Goal: Information Seeking & Learning: Learn about a topic

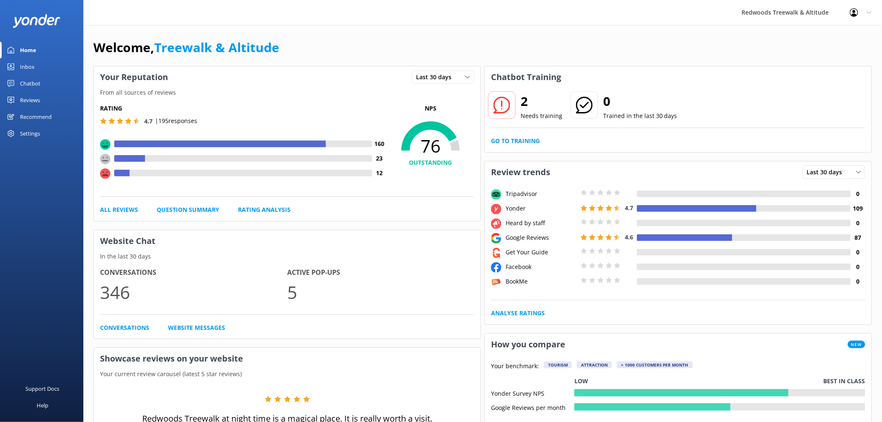
click at [44, 98] on link "Reviews" at bounding box center [41, 100] width 83 height 17
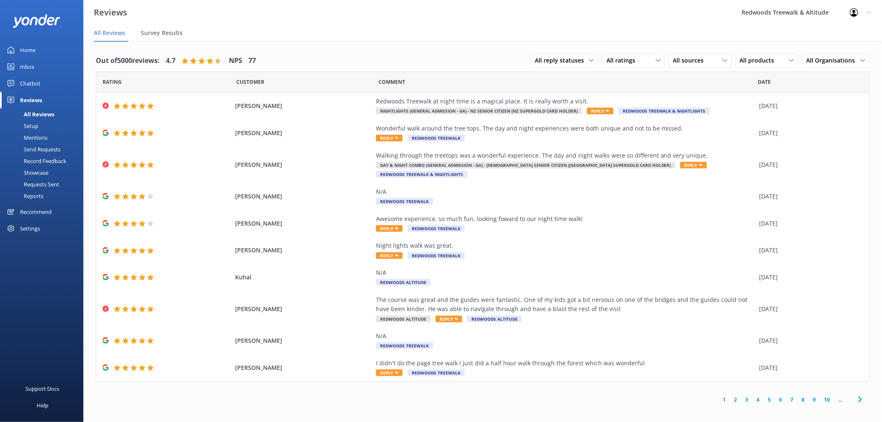
click at [737, 396] on link "2" at bounding box center [736, 400] width 11 height 8
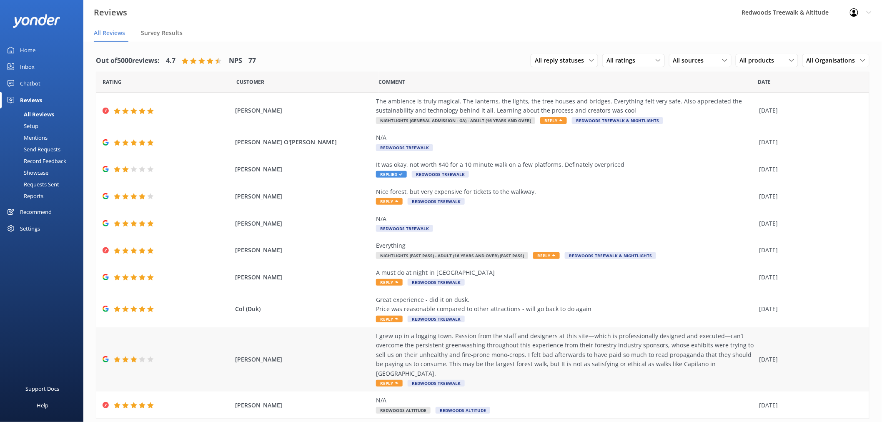
scroll to position [15, 0]
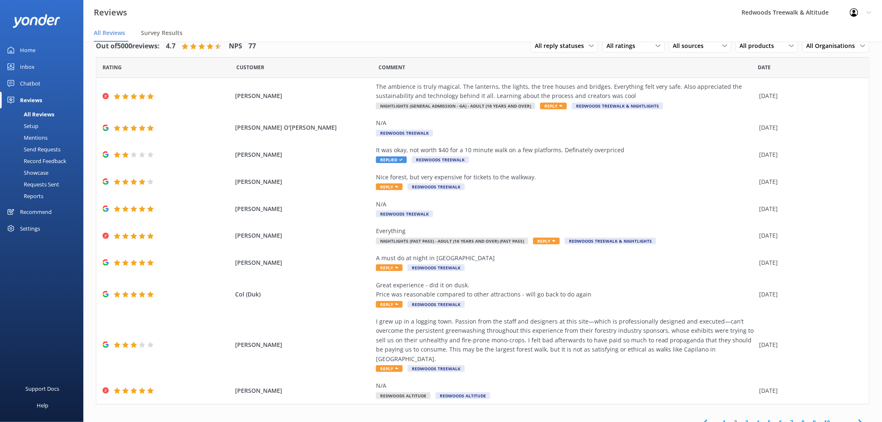
click at [742, 418] on link "3" at bounding box center [747, 422] width 11 height 8
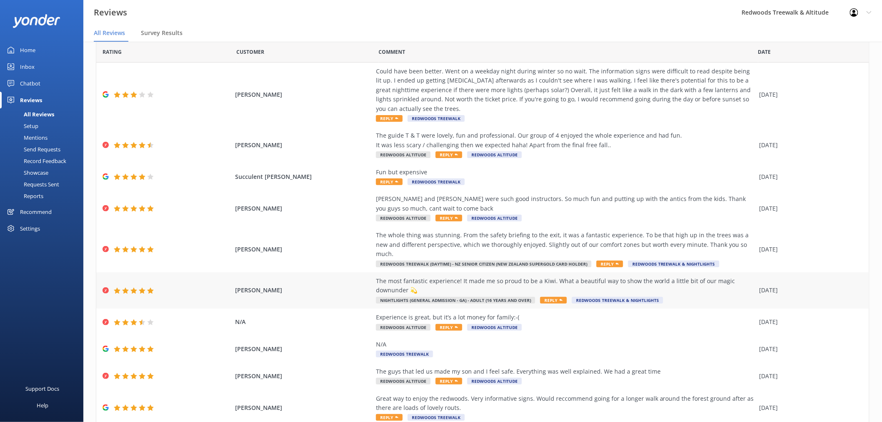
scroll to position [46, 0]
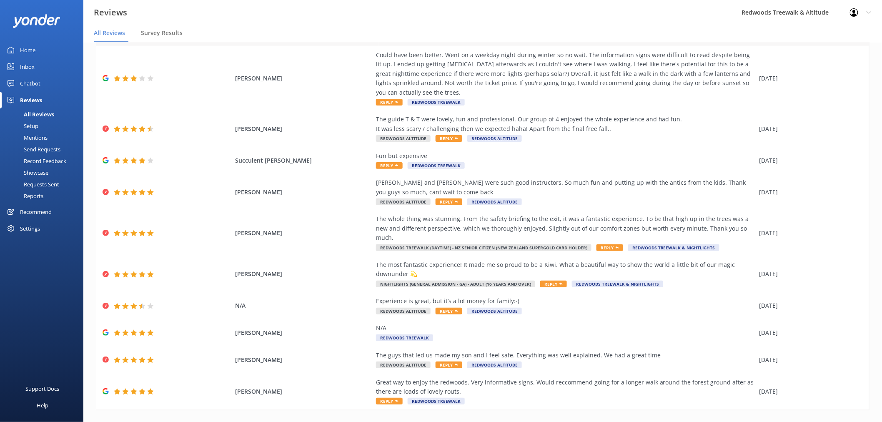
click at [753, 422] on link "4" at bounding box center [758, 428] width 11 height 8
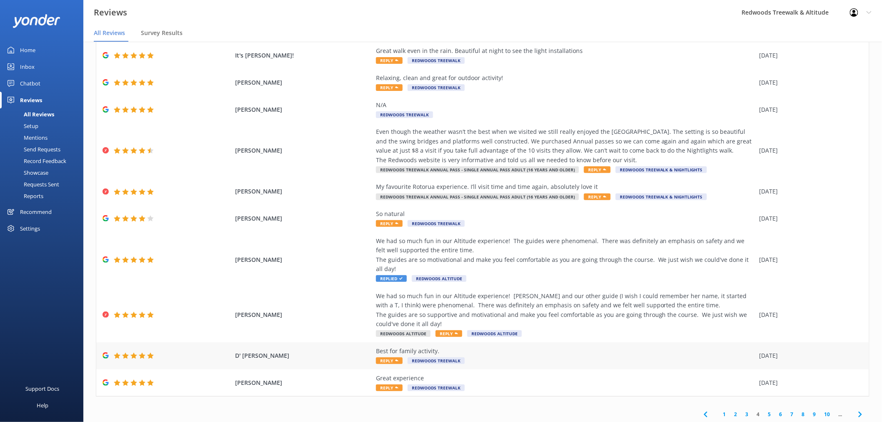
scroll to position [52, 0]
click at [764, 413] on link "5" at bounding box center [769, 413] width 11 height 8
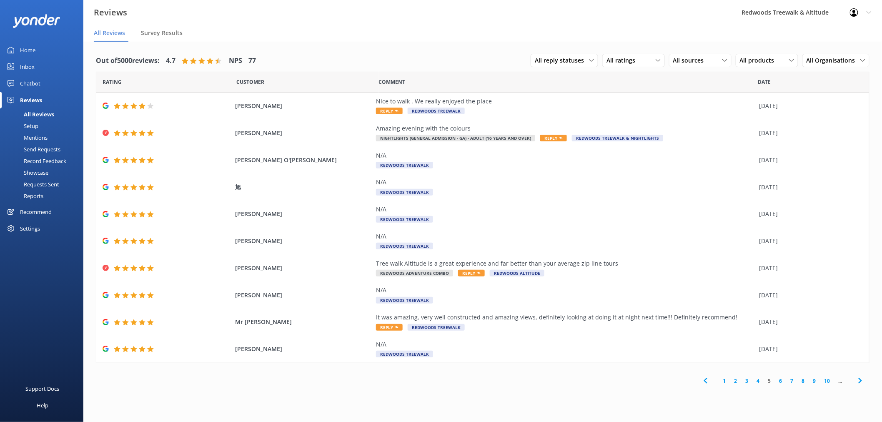
click at [770, 381] on link "5" at bounding box center [769, 381] width 11 height 8
click at [779, 382] on link "6" at bounding box center [781, 381] width 11 height 8
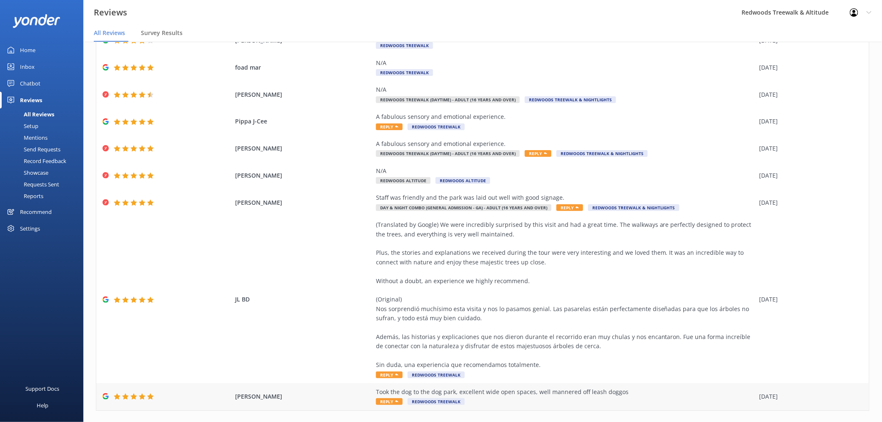
scroll to position [108, 0]
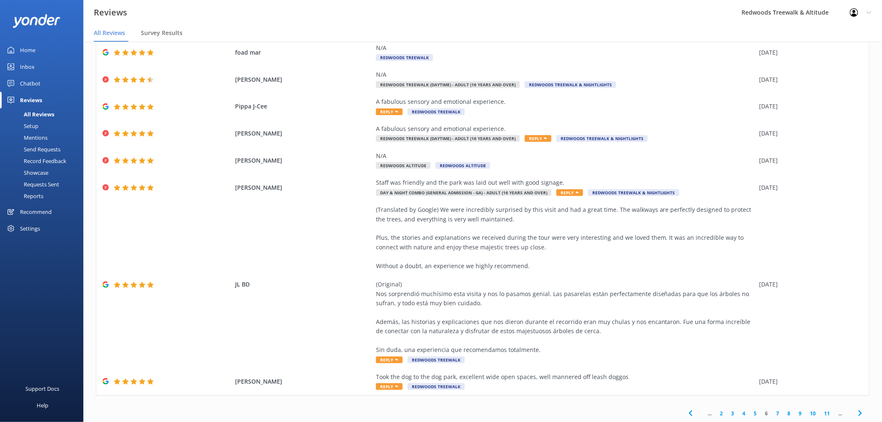
click at [773, 414] on link "7" at bounding box center [778, 414] width 11 height 8
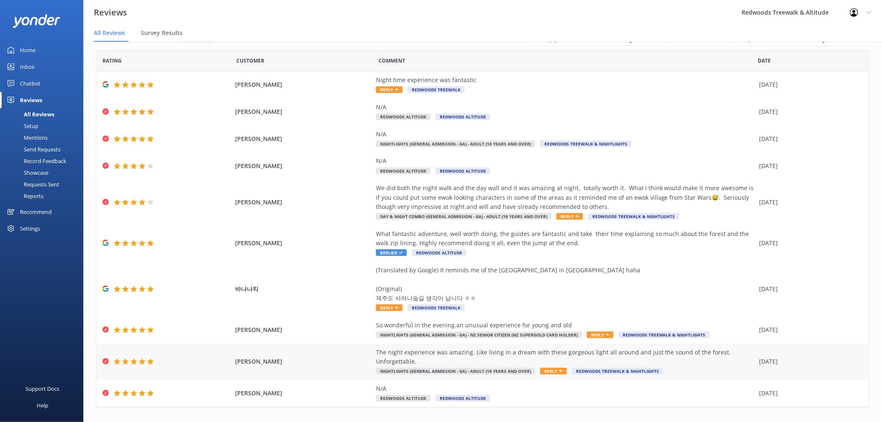
scroll to position [33, 0]
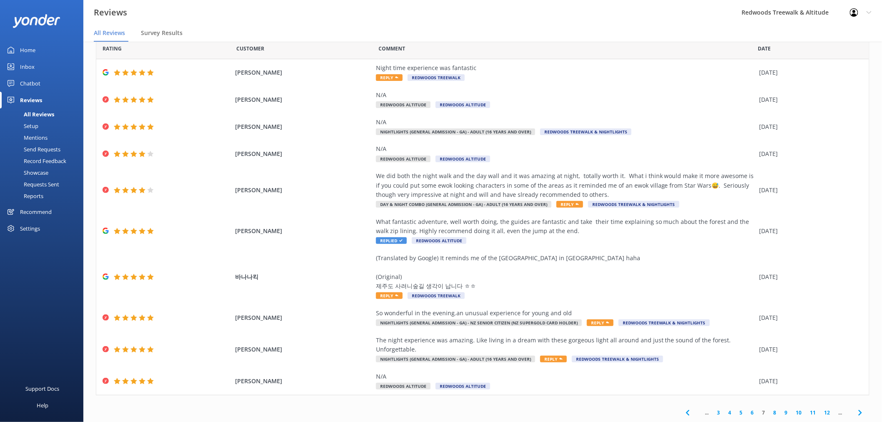
click at [770, 412] on link "8" at bounding box center [775, 413] width 11 height 8
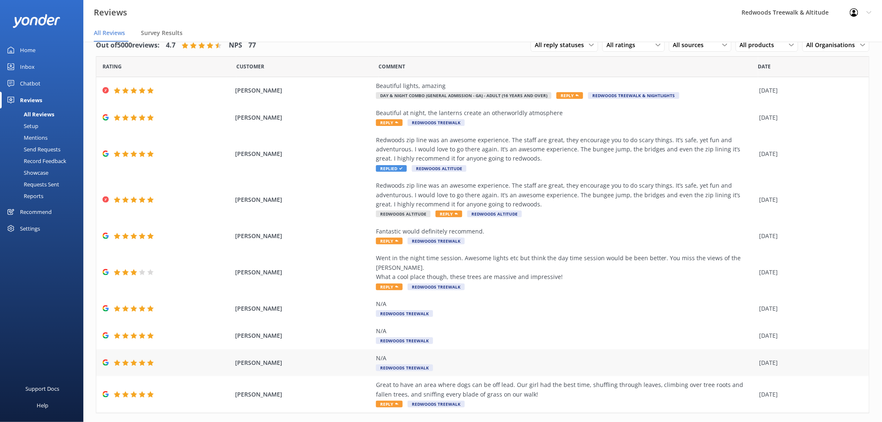
scroll to position [24, 0]
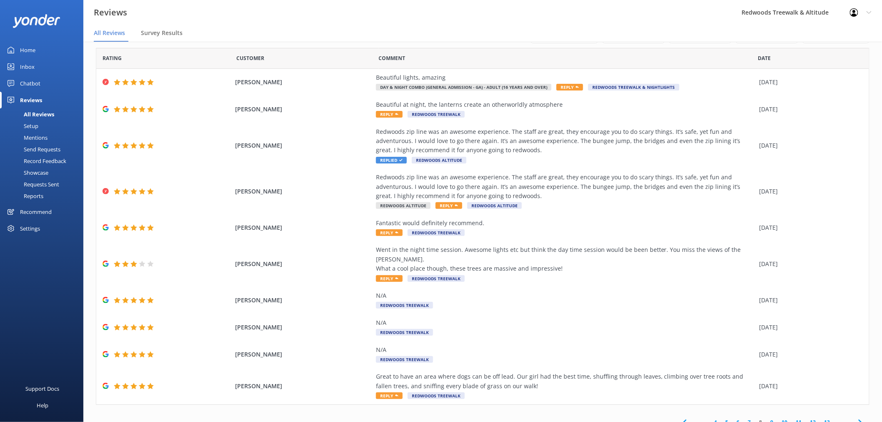
click at [767, 418] on link "9" at bounding box center [772, 422] width 11 height 8
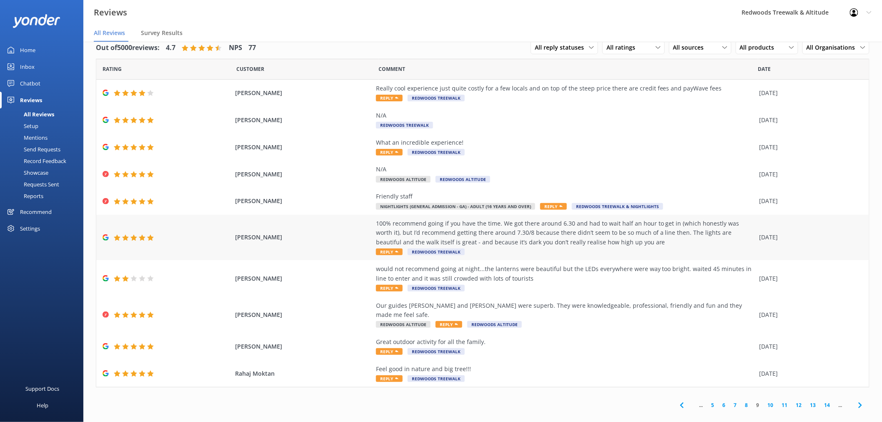
scroll to position [17, 0]
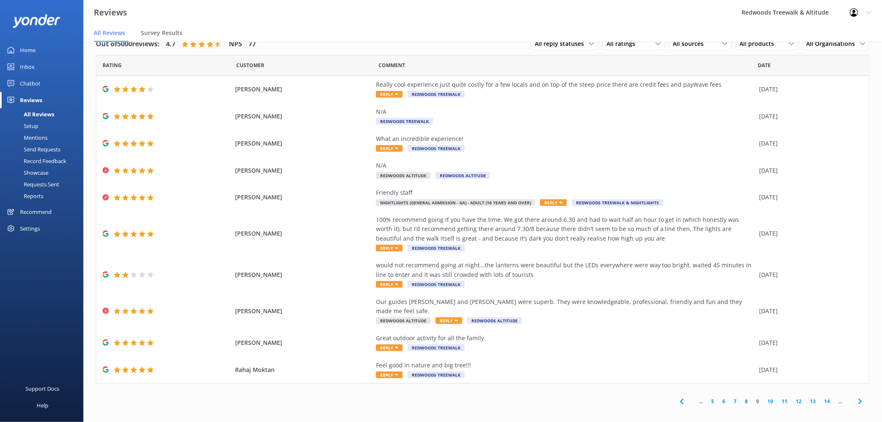
click at [770, 397] on link "10" at bounding box center [771, 401] width 14 height 8
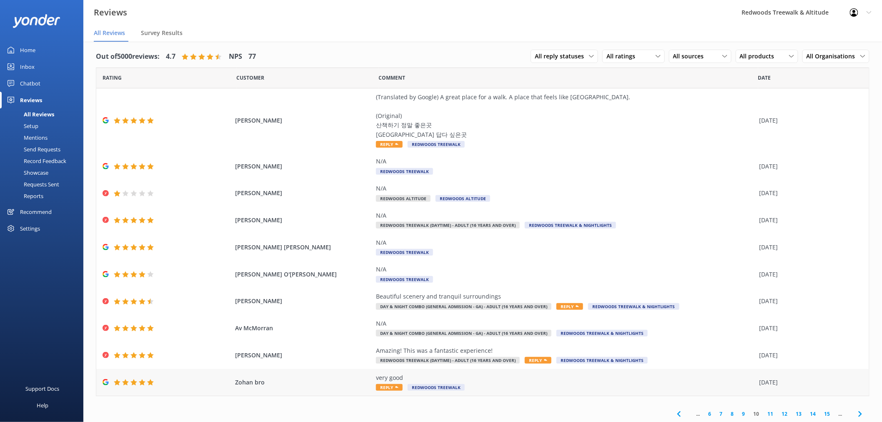
scroll to position [5, 0]
click at [766, 412] on link "11" at bounding box center [771, 413] width 14 height 8
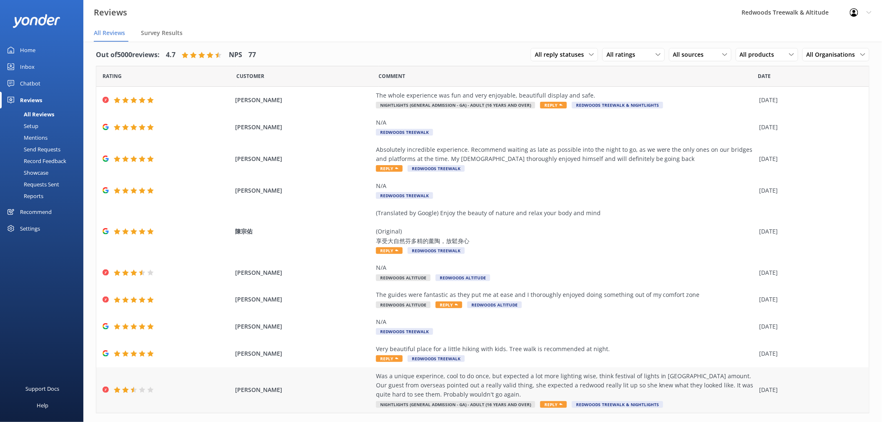
scroll to position [24, 0]
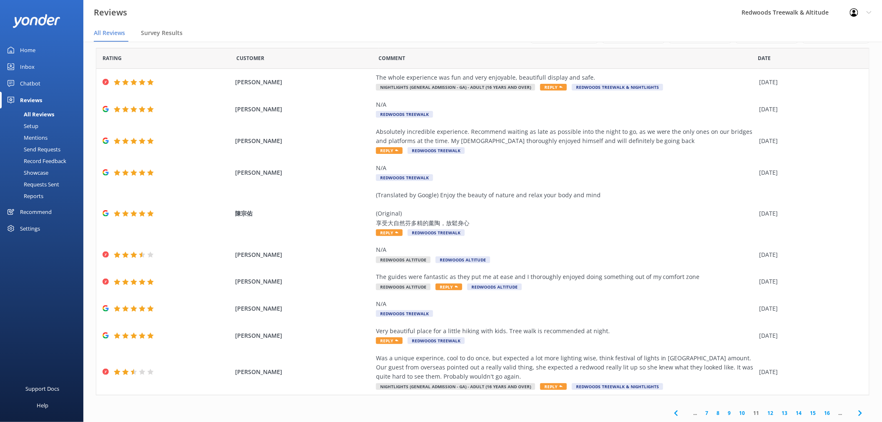
click at [768, 414] on link "12" at bounding box center [771, 413] width 14 height 8
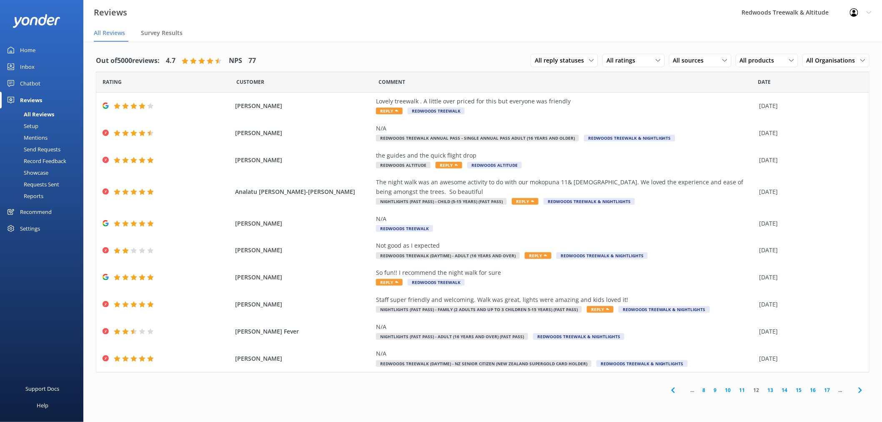
click at [774, 391] on link "13" at bounding box center [771, 390] width 14 height 8
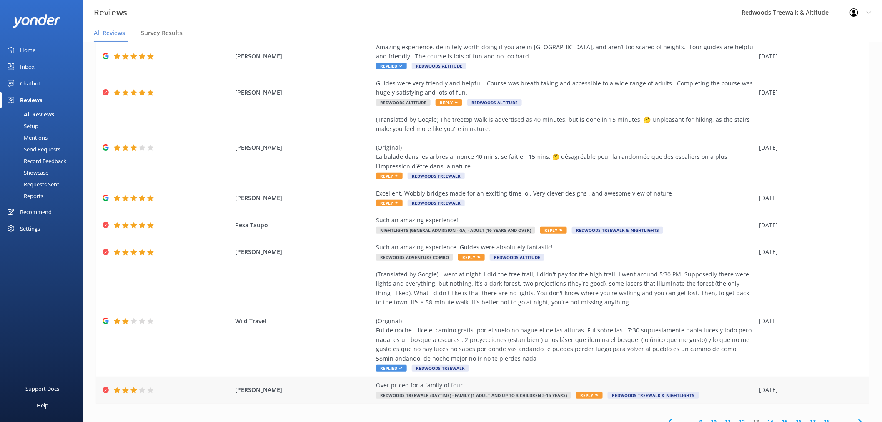
scroll to position [117, 0]
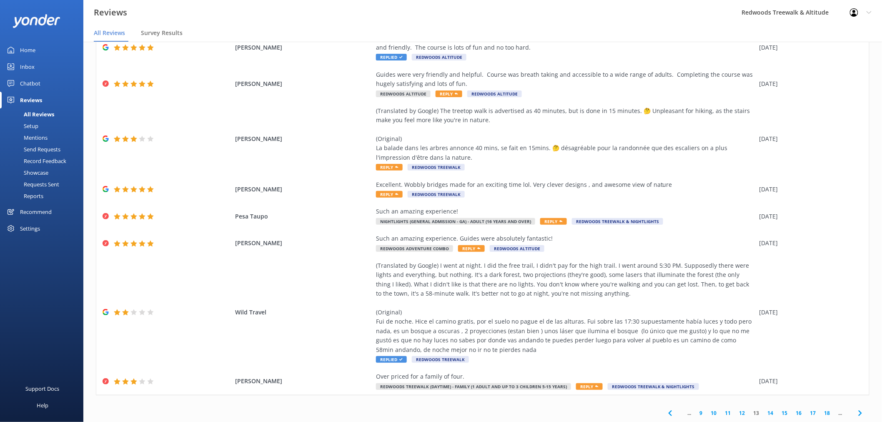
click at [764, 412] on link "14" at bounding box center [771, 413] width 14 height 8
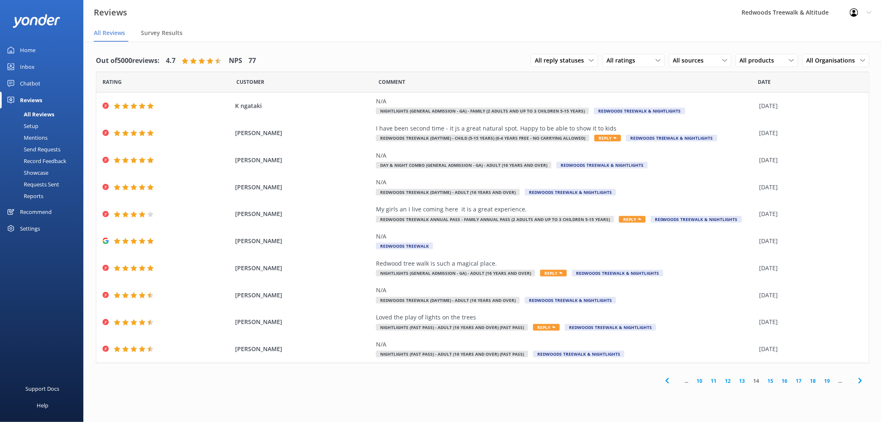
click at [40, 52] on link "Home" at bounding box center [41, 50] width 83 height 17
